Goal: Task Accomplishment & Management: Complete application form

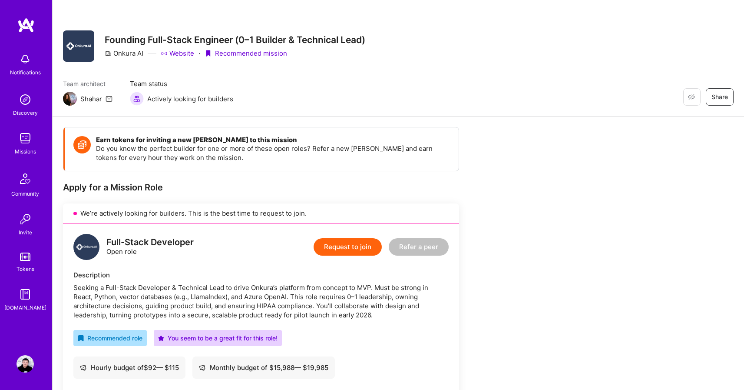
click at [184, 55] on link "Website" at bounding box center [177, 53] width 33 height 9
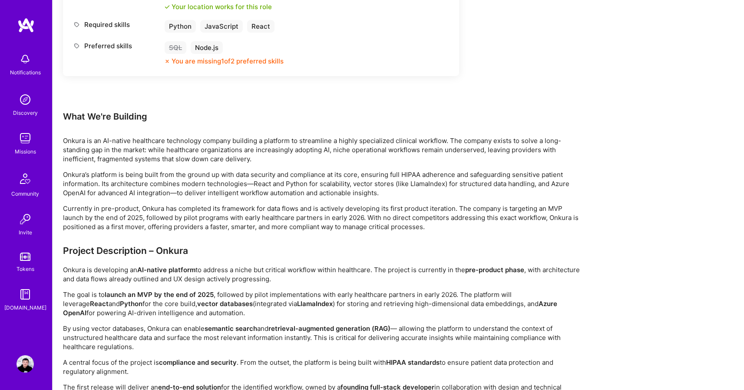
scroll to position [698, 0]
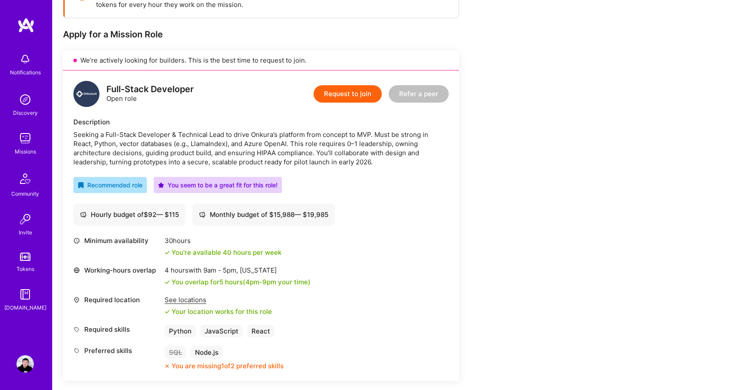
scroll to position [155, 0]
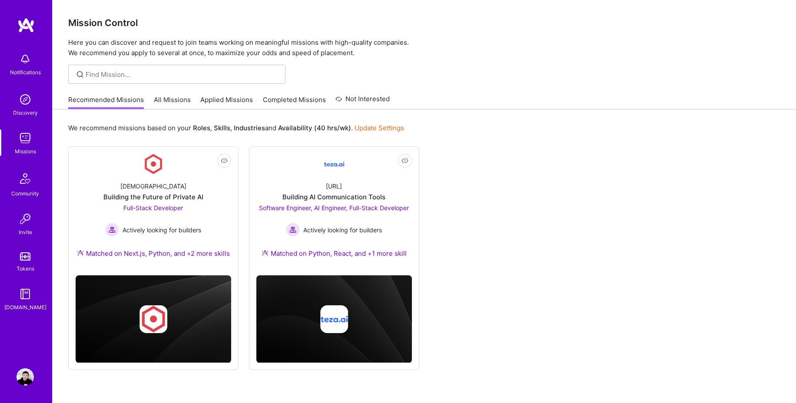
click at [529, 179] on div "Not Interested Kynismos Building the Future of Private AI Full-Stack Developer …" at bounding box center [424, 258] width 712 height 224
click at [492, 179] on div "Not Interested Kynismos Building the Future of Private AI Full-Stack Developer …" at bounding box center [424, 258] width 712 height 224
click at [477, 152] on div "Not Interested Kynismos Building the Future of Private AI Full-Stack Developer …" at bounding box center [424, 258] width 712 height 224
click at [486, 140] on div "We recommend missions based on your Roles , Skills , Industries and Availabilit…" at bounding box center [424, 270] width 743 height 322
click at [490, 143] on div "We recommend missions based on your Roles , Skills , Industries and Availabilit…" at bounding box center [424, 270] width 743 height 322
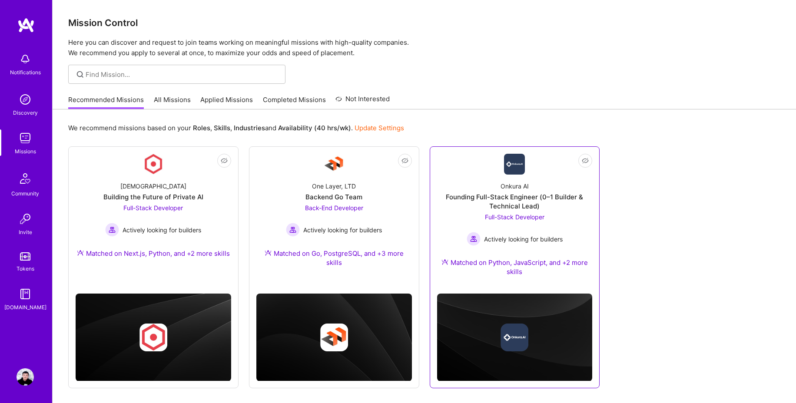
click at [529, 225] on div "Full-Stack Developer Actively looking for builders" at bounding box center [514, 228] width 96 height 33
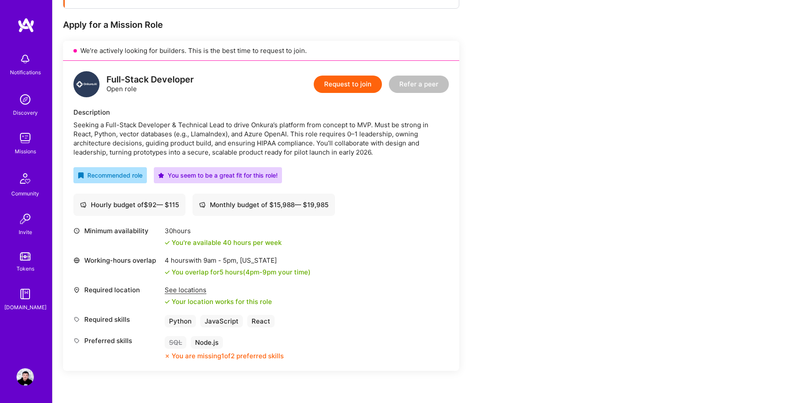
scroll to position [163, 0]
click at [357, 89] on button "Request to join" at bounding box center [348, 83] width 68 height 17
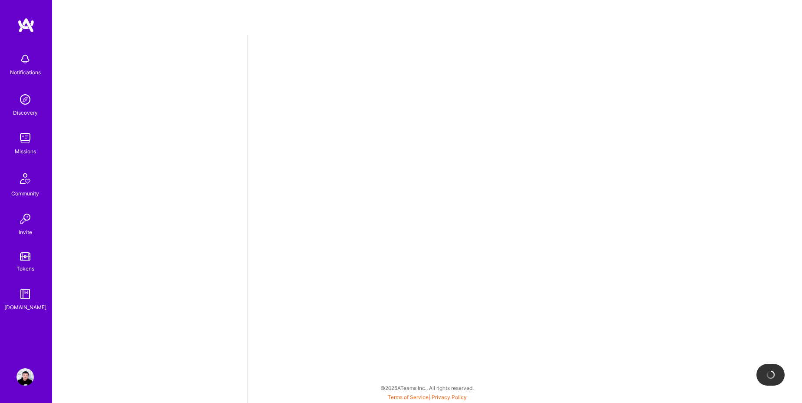
select select "RU"
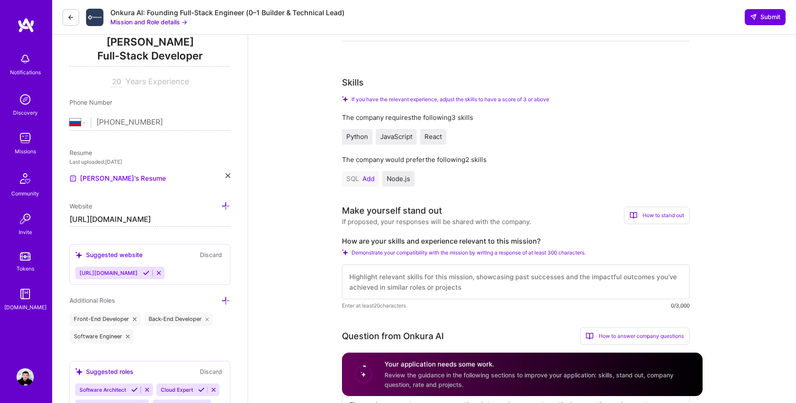
scroll to position [123, 0]
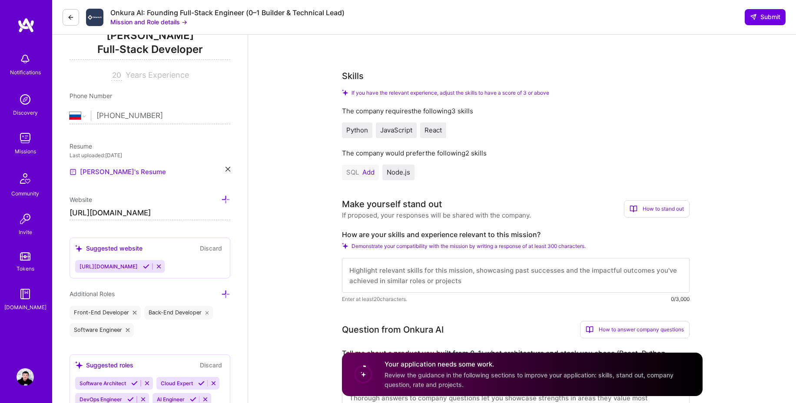
click at [106, 172] on link "[PERSON_NAME]'s Resume" at bounding box center [117, 172] width 96 height 10
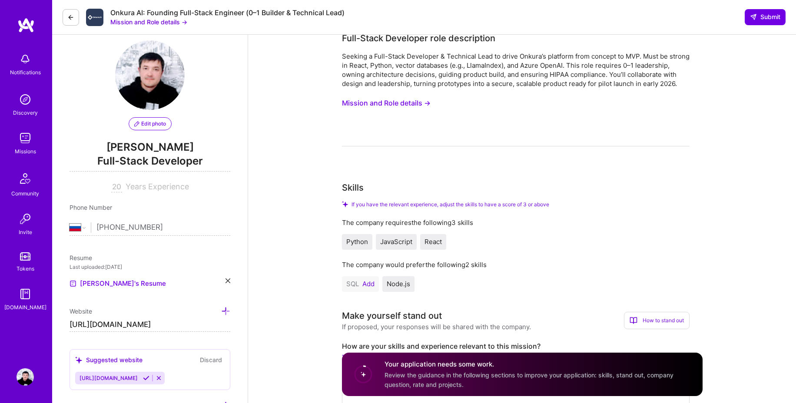
scroll to position [0, 0]
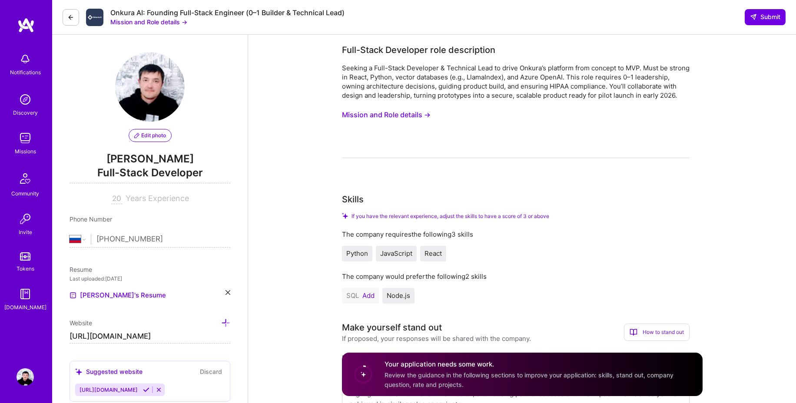
click at [397, 123] on button "Mission and Role details →" at bounding box center [386, 115] width 89 height 16
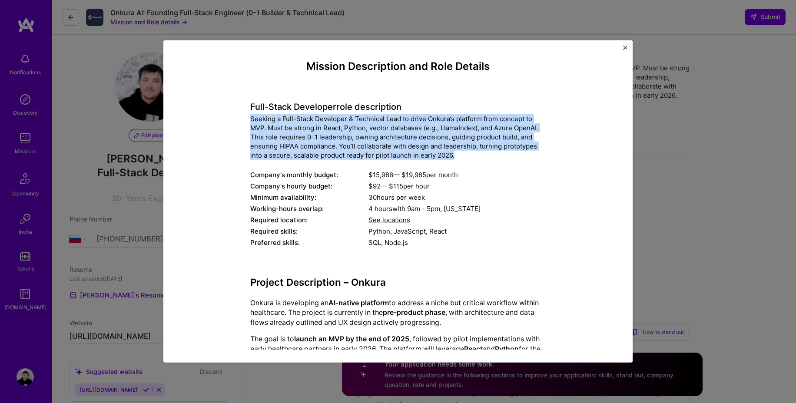
drag, startPoint x: 247, startPoint y: 119, endPoint x: 456, endPoint y: 156, distance: 212.3
click at [456, 156] on div "Seeking a Full-Stack Developer & Technical Lead to drive Onkura’s platform from…" at bounding box center [397, 137] width 295 height 46
copy div "Seeking a Full-Stack Developer & Technical Lead to drive Onkura’s platform from…"
click at [269, 119] on div "Seeking a Full-Stack Developer & Technical Lead to drive Onkura’s platform from…" at bounding box center [397, 137] width 295 height 46
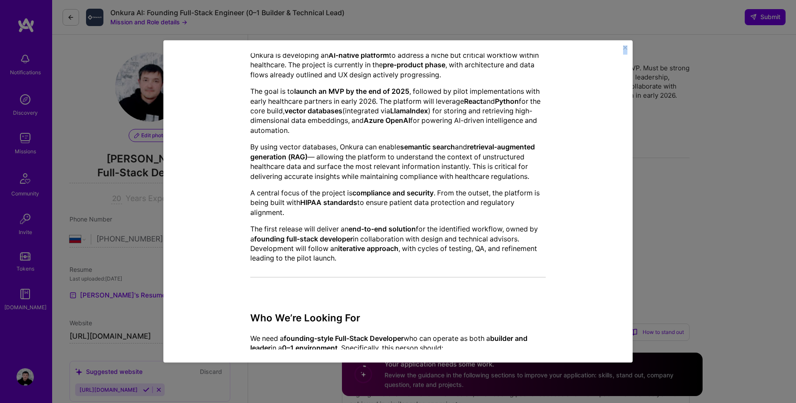
scroll to position [439, 0]
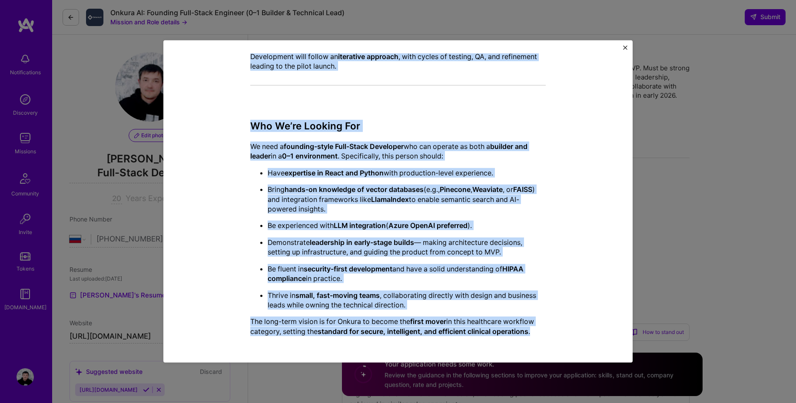
drag, startPoint x: 247, startPoint y: 106, endPoint x: 533, endPoint y: 329, distance: 362.1
copy div "Lore-Ipsum Dolorsita cons adipiscinge Seddoei t Inci-Utlab Etdolorem & Aliquaen…"
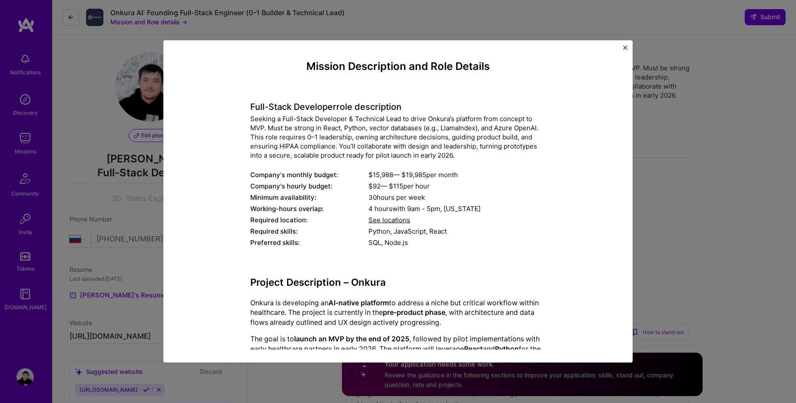
click at [628, 47] on div "Mission Description and Role Details Full-Stack Developer role description Seek…" at bounding box center [397, 201] width 469 height 322
click at [625, 47] on img "Close" at bounding box center [625, 48] width 4 height 4
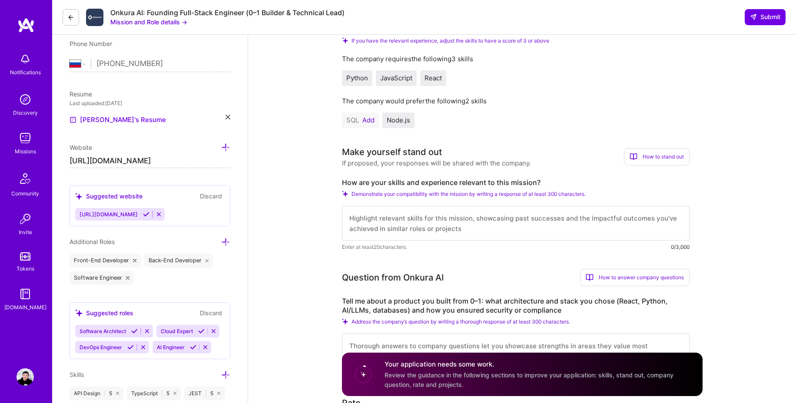
scroll to position [1, 0]
click at [388, 228] on textarea at bounding box center [515, 223] width 347 height 35
paste textarea "I bring 20+ years of experience building and scaling software systems, from AI-…"
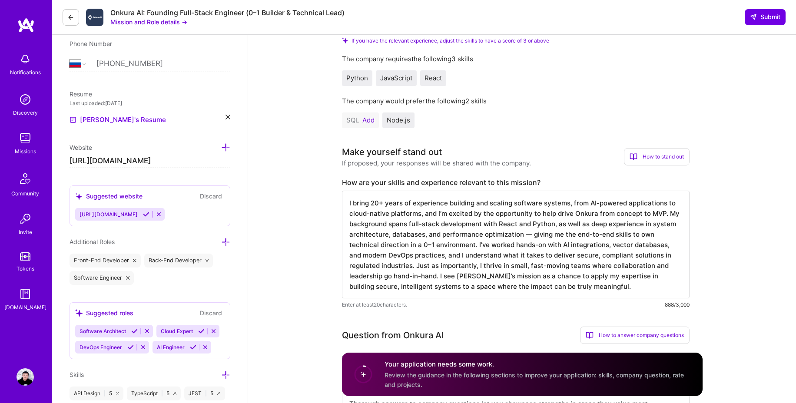
click at [507, 234] on textarea "I bring 20+ years of experience building and scaling software systems, from AI-…" at bounding box center [515, 245] width 347 height 108
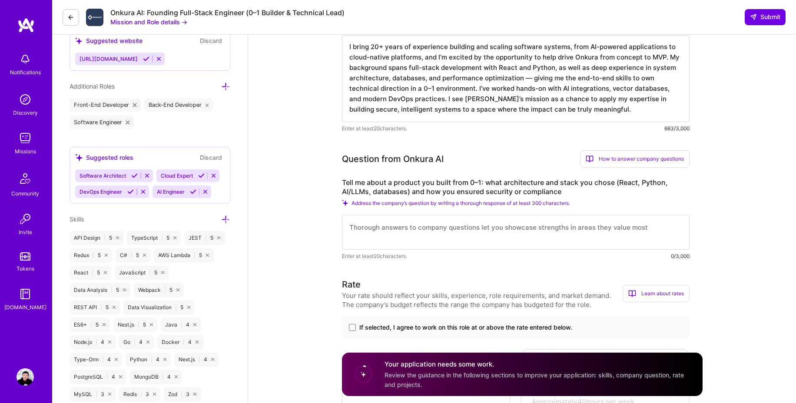
scroll to position [332, 0]
type textarea "I bring 20+ years of experience building and scaling software systems, from AI-…"
click at [403, 238] on textarea at bounding box center [515, 231] width 347 height 35
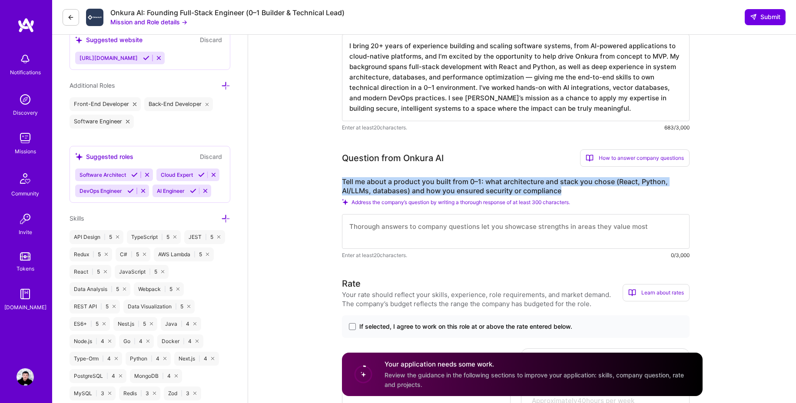
drag, startPoint x: 341, startPoint y: 190, endPoint x: 574, endPoint y: 197, distance: 232.5
click at [574, 195] on label "Tell me about a product you built from 0–1: what architecture and stack you cho…" at bounding box center [515, 186] width 347 height 18
copy label "Tell me about a product you built from 0–1: what architecture and stack you cho…"
click at [404, 235] on textarea at bounding box center [515, 231] width 347 height 35
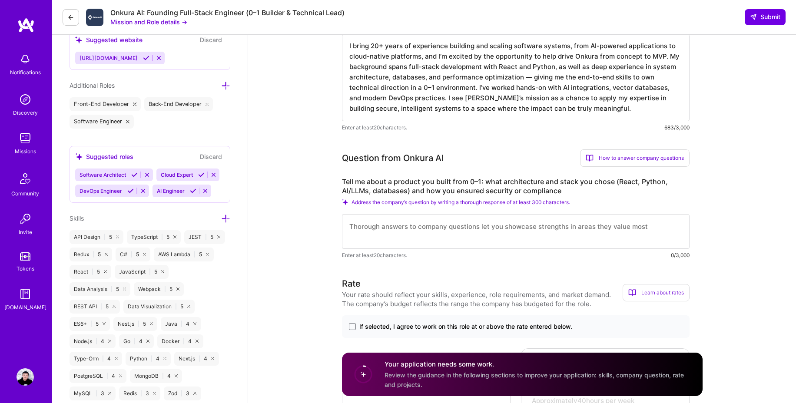
paste textarea "At [URL], I helped take our sales engagement platform from 0–1. We built the st…"
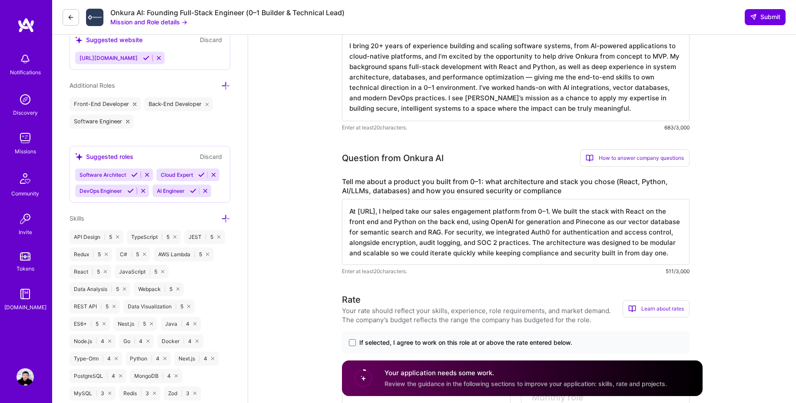
click at [525, 220] on textarea "At [URL], I helped take our sales engagement platform from 0–1. We built the st…" at bounding box center [515, 232] width 347 height 66
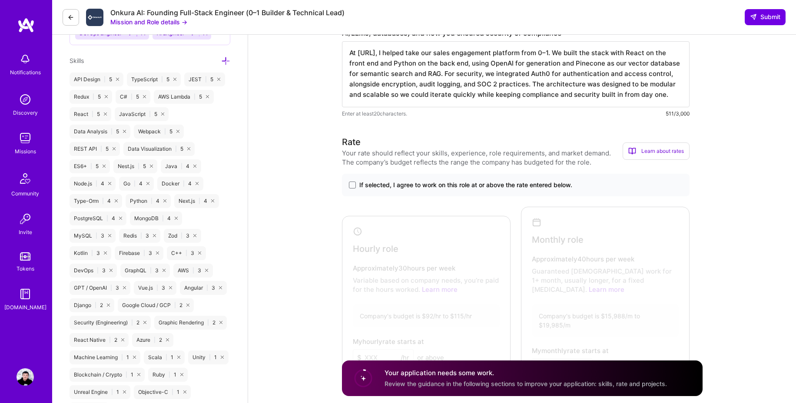
scroll to position [498, 0]
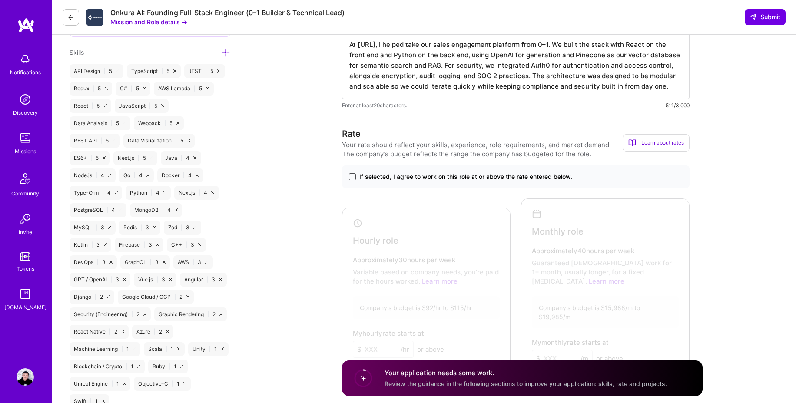
type textarea "At [URL], I helped take our sales engagement platform from 0–1. We built the st…"
click at [351, 180] on span at bounding box center [352, 176] width 7 height 7
click at [0, 0] on input "If selected, I agree to work on this role at or above the rate entered below." at bounding box center [0, 0] width 0 height 0
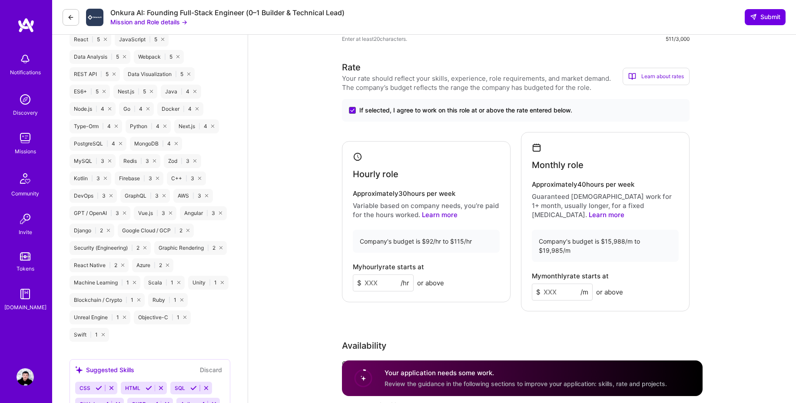
scroll to position [571, 0]
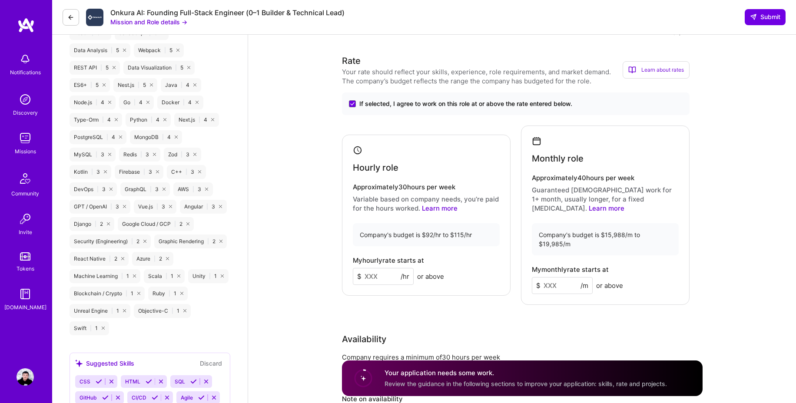
click at [386, 278] on input at bounding box center [383, 276] width 61 height 17
type input "60"
click at [558, 280] on input at bounding box center [562, 285] width 61 height 17
type input "10000"
click at [577, 315] on div "Rate Your rate should reflect your skills, experience, role requirements, and m…" at bounding box center [522, 254] width 360 height 401
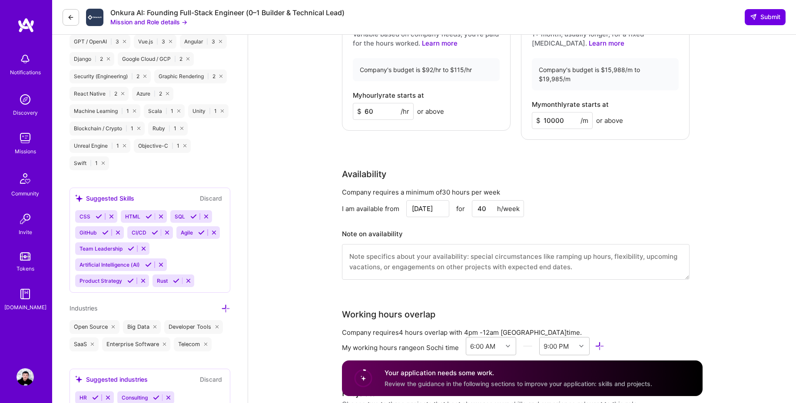
scroll to position [737, 0]
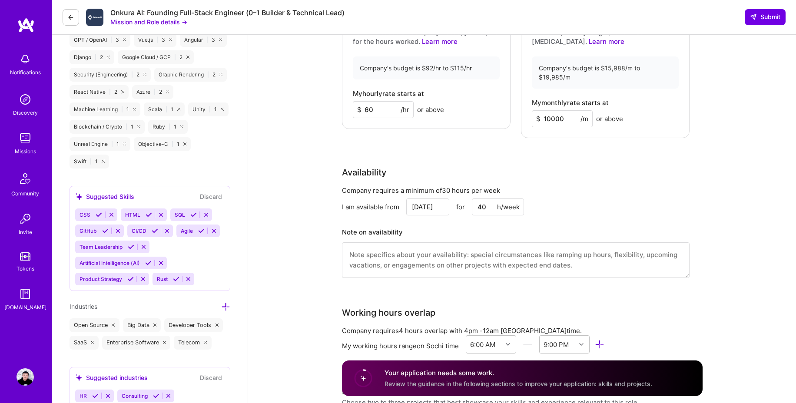
click at [421, 198] on input "[DATE]" at bounding box center [427, 206] width 43 height 17
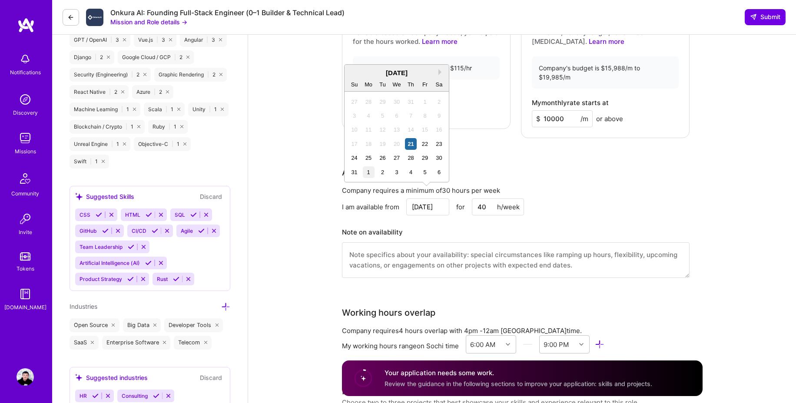
click at [371, 172] on div "1" at bounding box center [369, 172] width 12 height 12
type input "[DATE]"
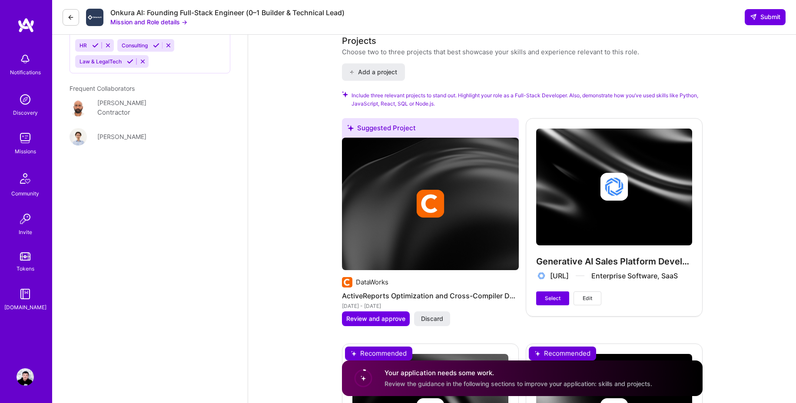
scroll to position [1101, 0]
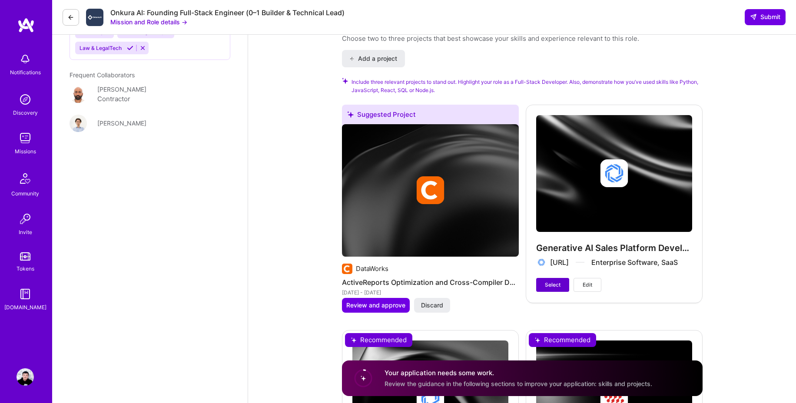
click at [560, 278] on button "Select" at bounding box center [552, 285] width 33 height 14
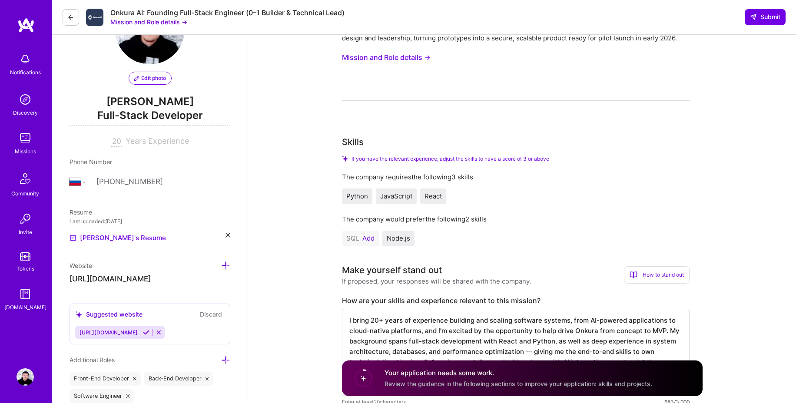
scroll to position [83, 0]
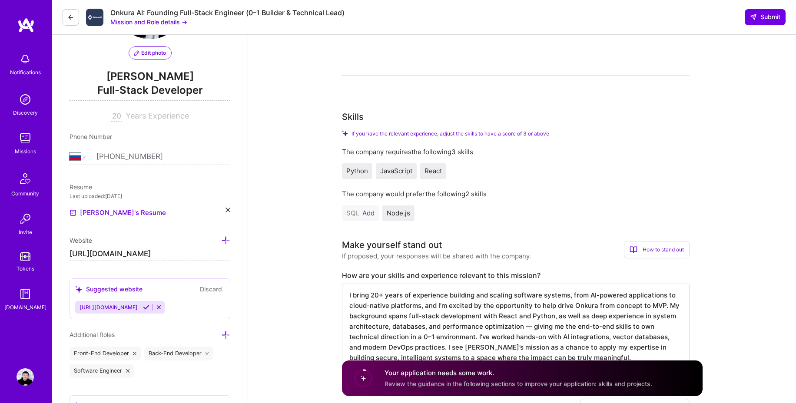
click at [366, 217] on button "Add" at bounding box center [368, 213] width 12 height 7
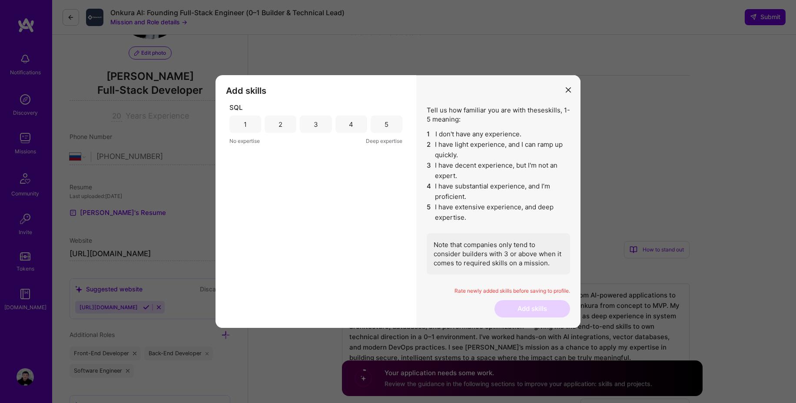
click at [385, 129] on div "5" at bounding box center [386, 124] width 4 height 9
click at [538, 307] on button "Add skills" at bounding box center [532, 308] width 76 height 17
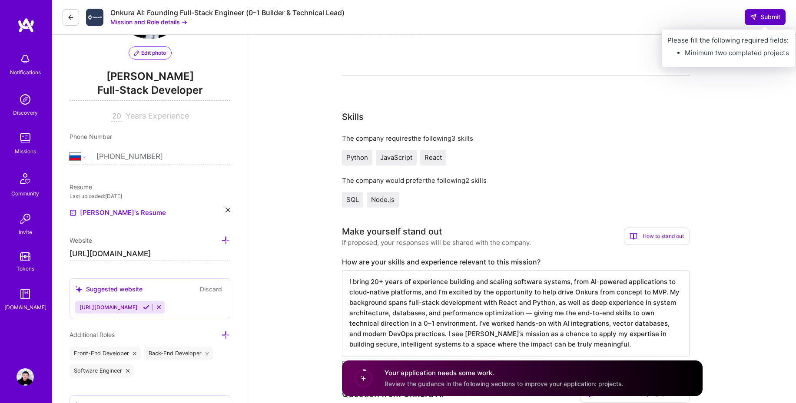
click at [765, 18] on span "Submit" at bounding box center [765, 17] width 30 height 9
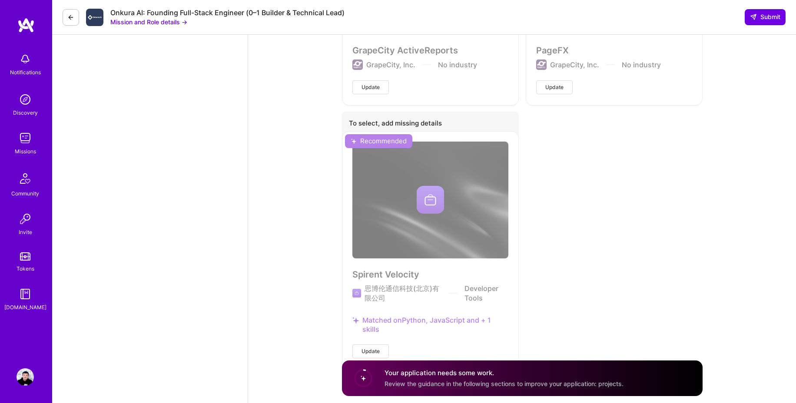
scroll to position [2224, 0]
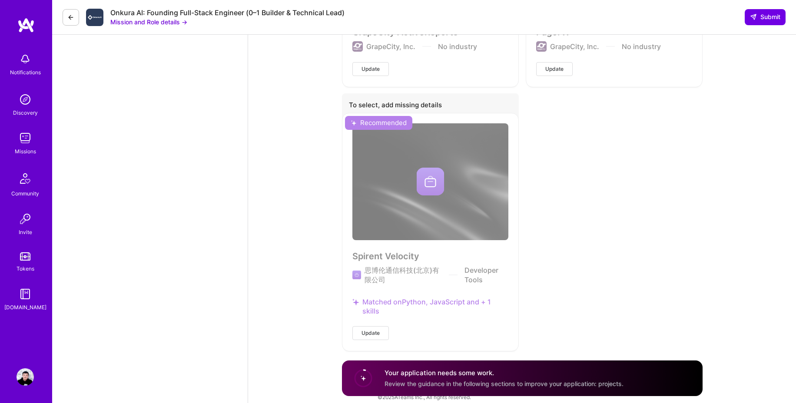
click at [440, 375] on h4 "Your application needs some work." at bounding box center [503, 372] width 239 height 9
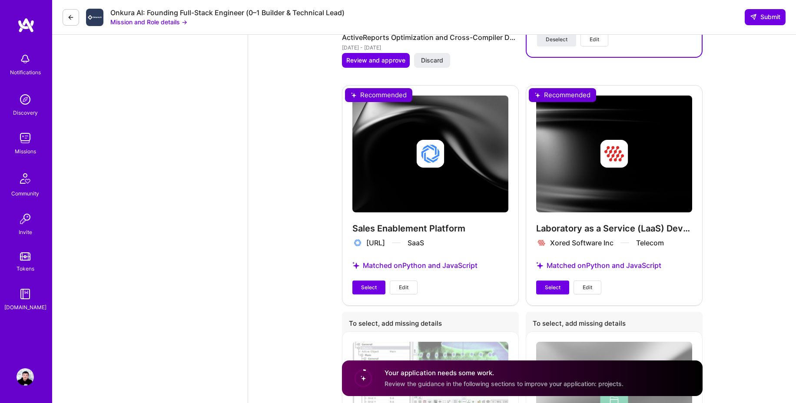
scroll to position [1336, 0]
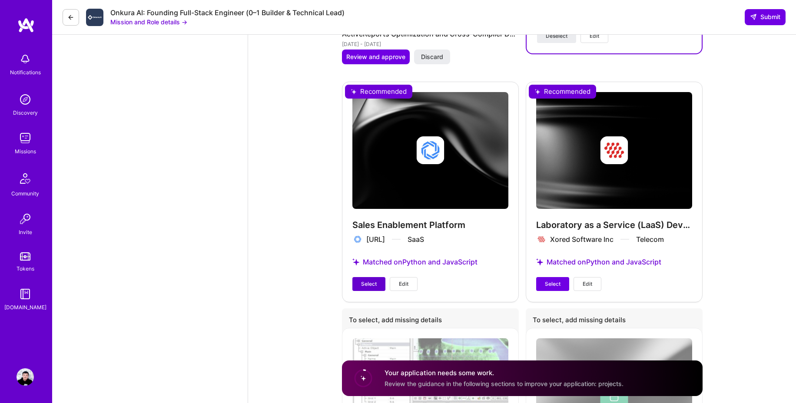
click at [365, 279] on button "Select" at bounding box center [368, 284] width 33 height 14
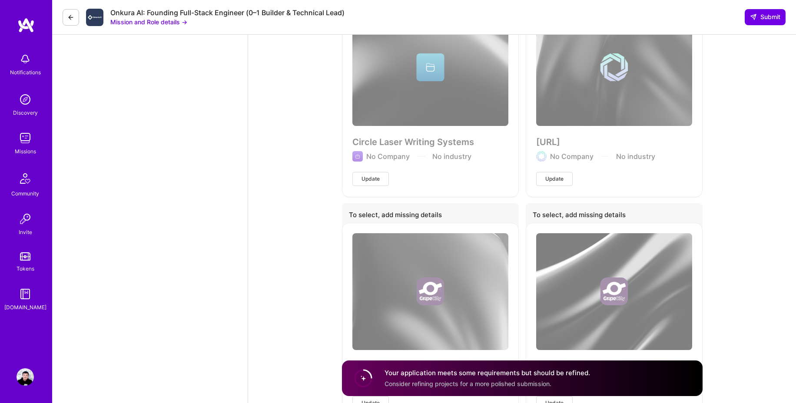
scroll to position [2216, 0]
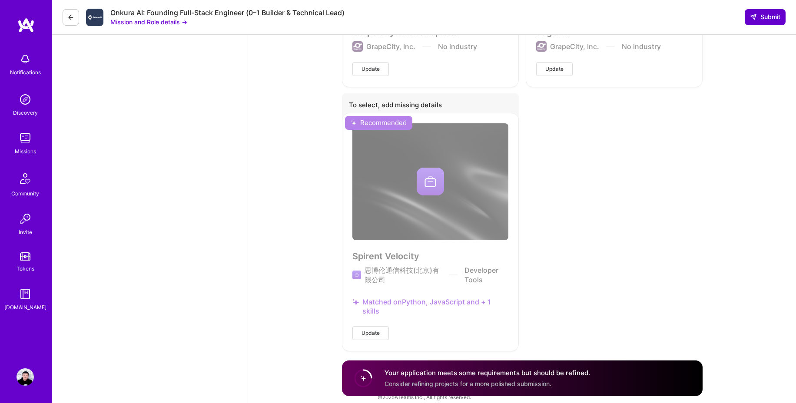
click at [770, 17] on span "Submit" at bounding box center [765, 17] width 30 height 9
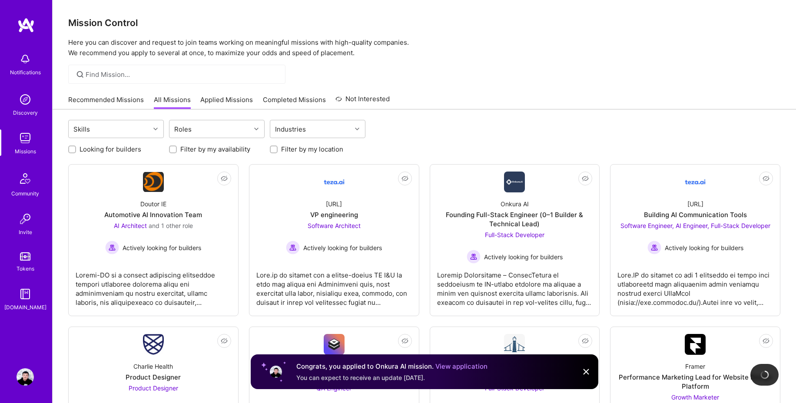
click at [479, 56] on p "Here you can discover and request to join teams working on meaningful missions …" at bounding box center [424, 47] width 712 height 21
click at [482, 67] on div at bounding box center [424, 74] width 743 height 19
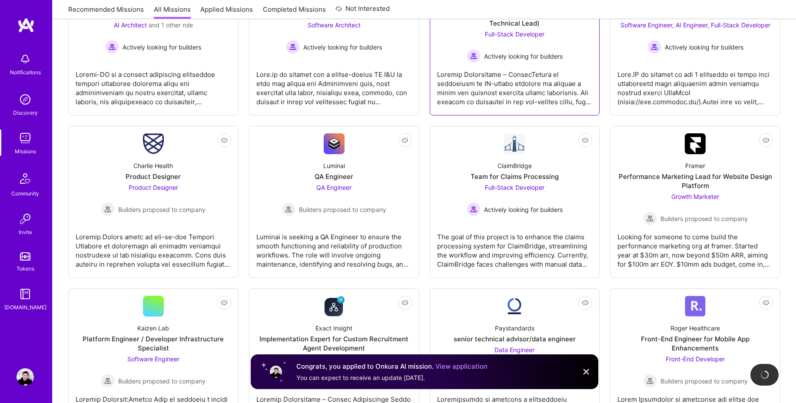
scroll to position [209, 0]
